Goal: Task Accomplishment & Management: Manage account settings

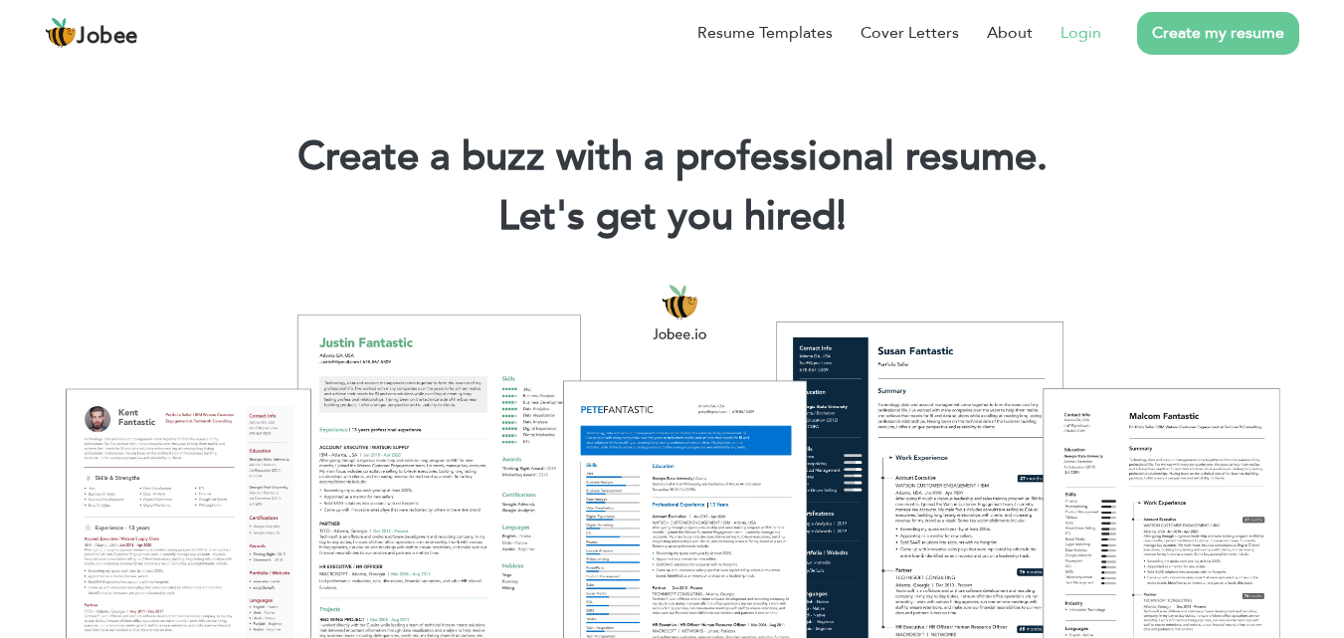
click at [1089, 34] on link "Login" at bounding box center [1081, 33] width 41 height 24
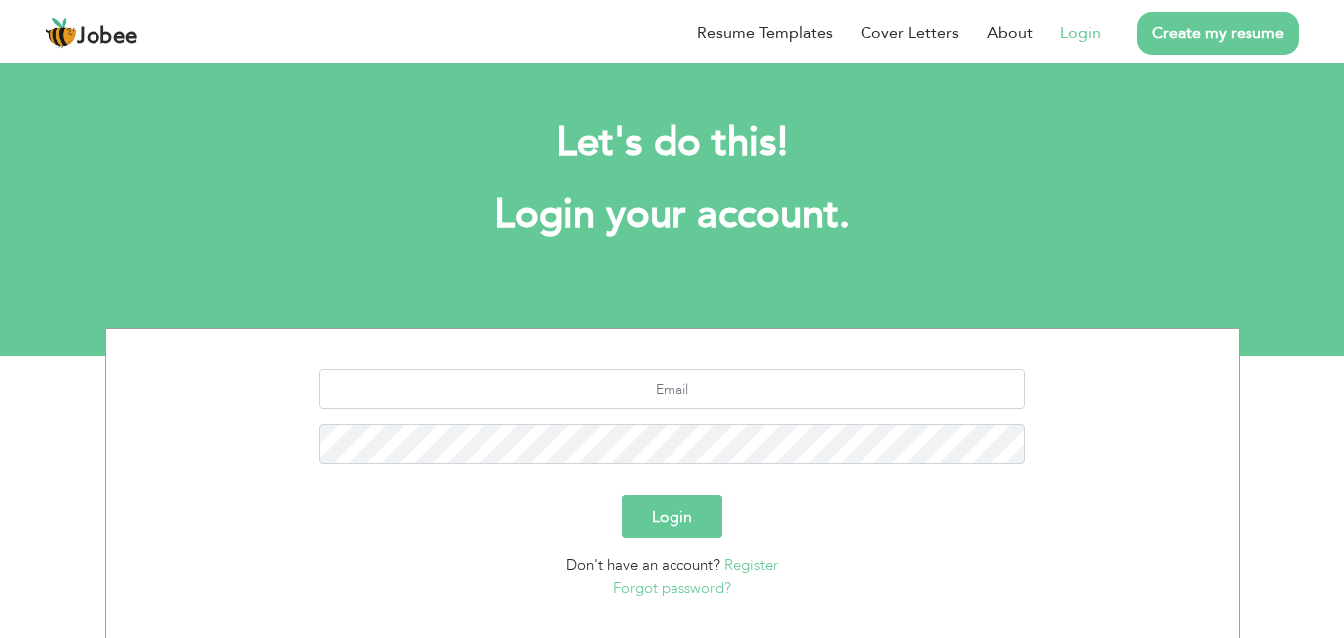
click at [1096, 44] on link "Login" at bounding box center [1081, 33] width 41 height 24
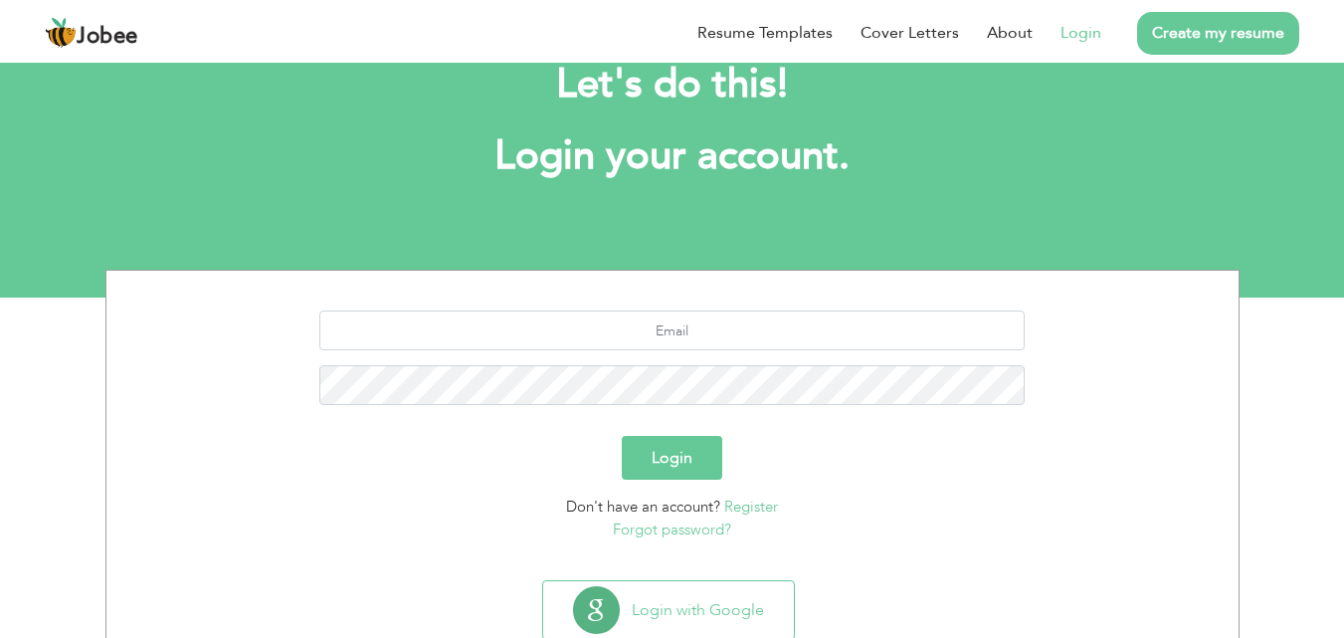
scroll to position [117, 0]
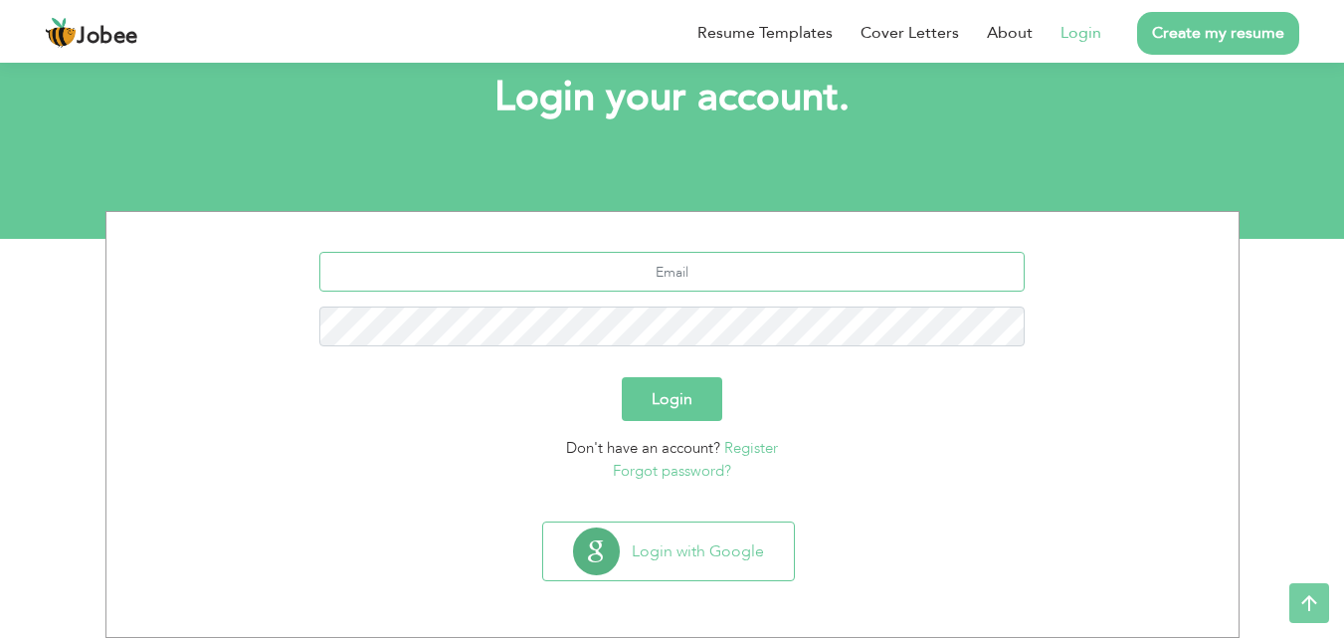
click at [657, 261] on input "text" at bounding box center [672, 272] width 706 height 40
type input "hassanmahmood331@gmail.com"
click at [622, 377] on button "Login" at bounding box center [672, 399] width 101 height 44
